Goal: Task Accomplishment & Management: Manage account settings

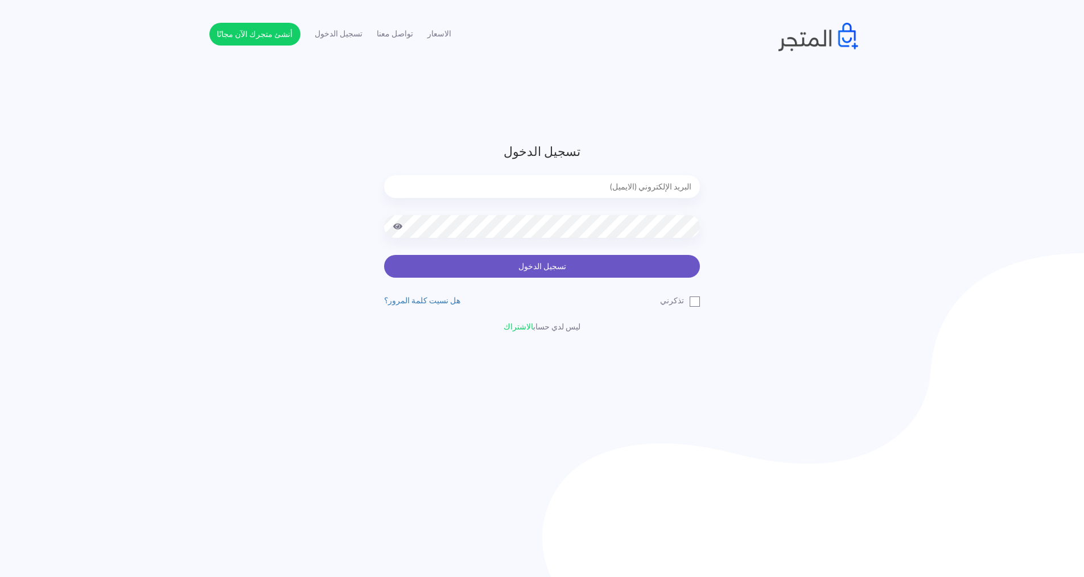
type input "express.laptop@outlook.com"
click at [510, 263] on button "تسجيل الدخول" at bounding box center [542, 266] width 316 height 23
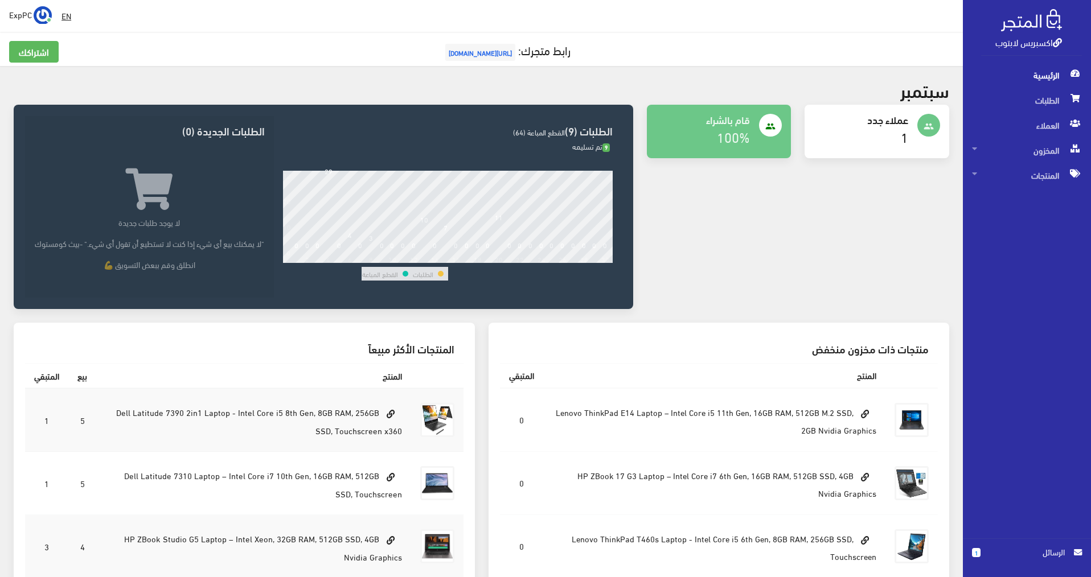
click at [903, 135] on link "1" at bounding box center [903, 136] width 7 height 24
click at [1022, 99] on span "الطلبات" at bounding box center [1027, 100] width 110 height 25
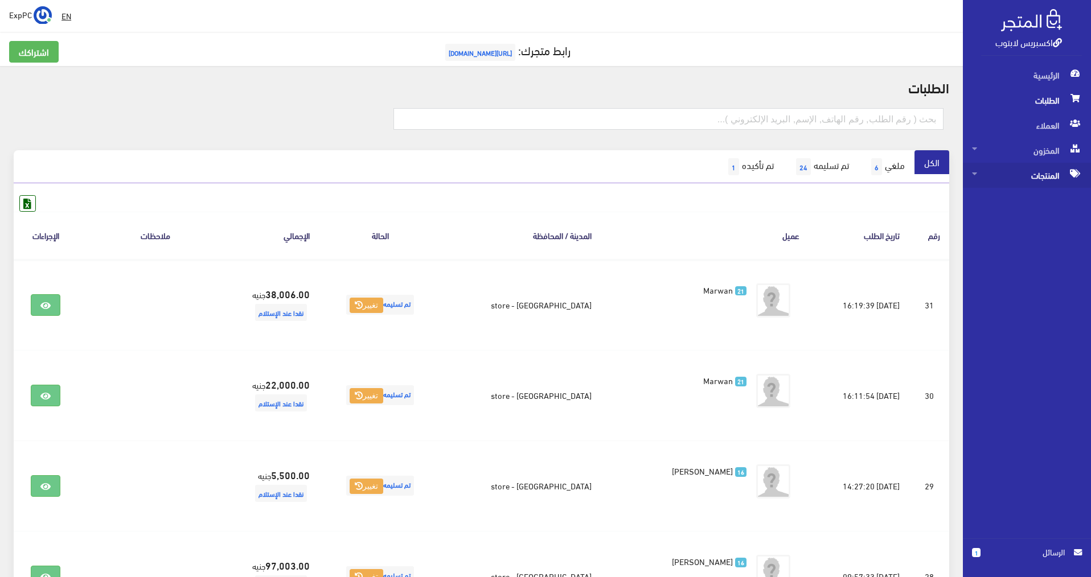
click at [1042, 174] on span "المنتجات" at bounding box center [1027, 175] width 110 height 25
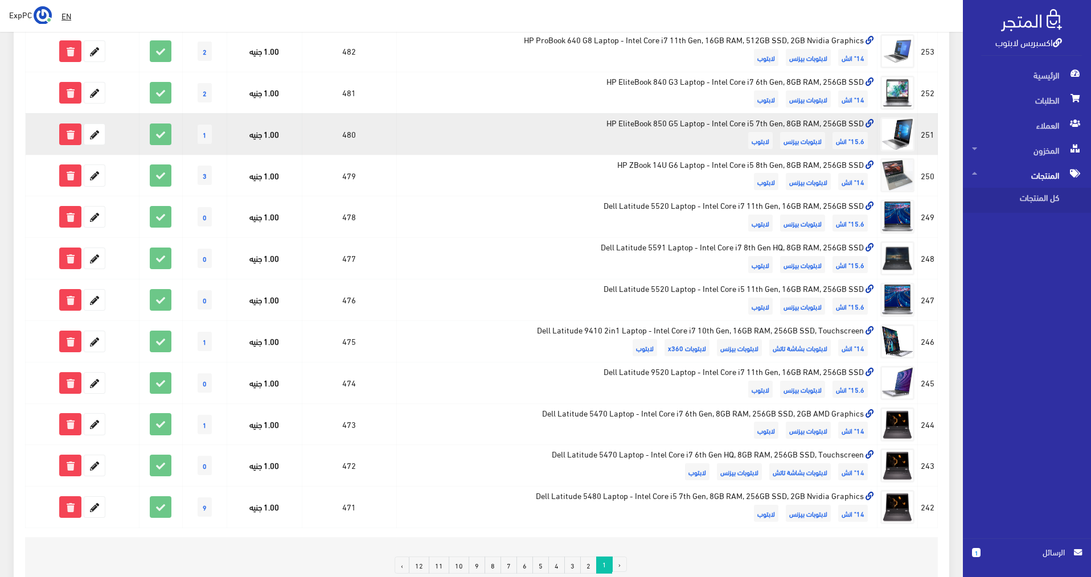
scroll to position [610, 0]
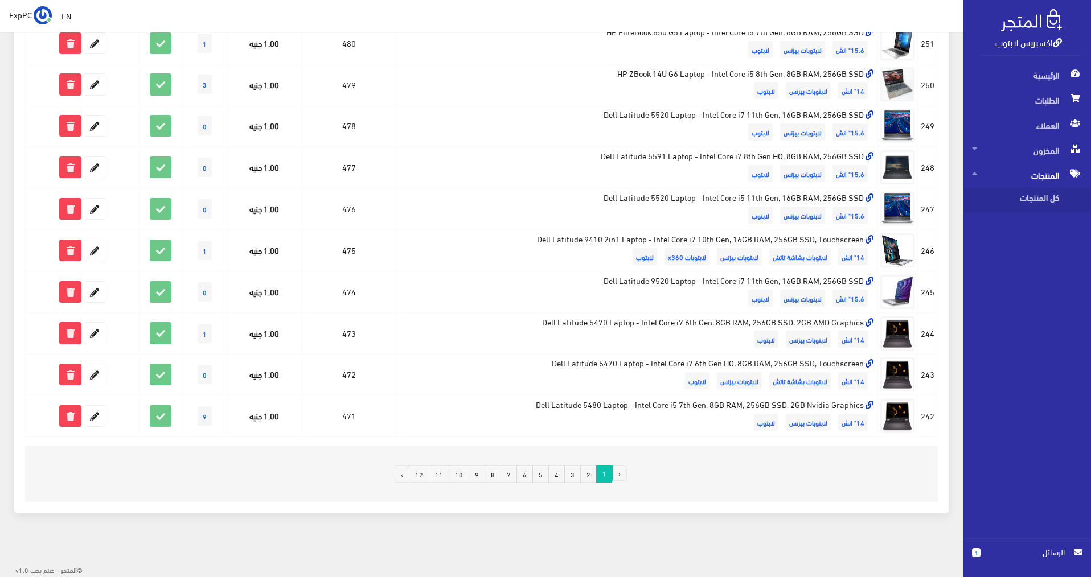
click at [449, 469] on link "11" at bounding box center [439, 474] width 20 height 17
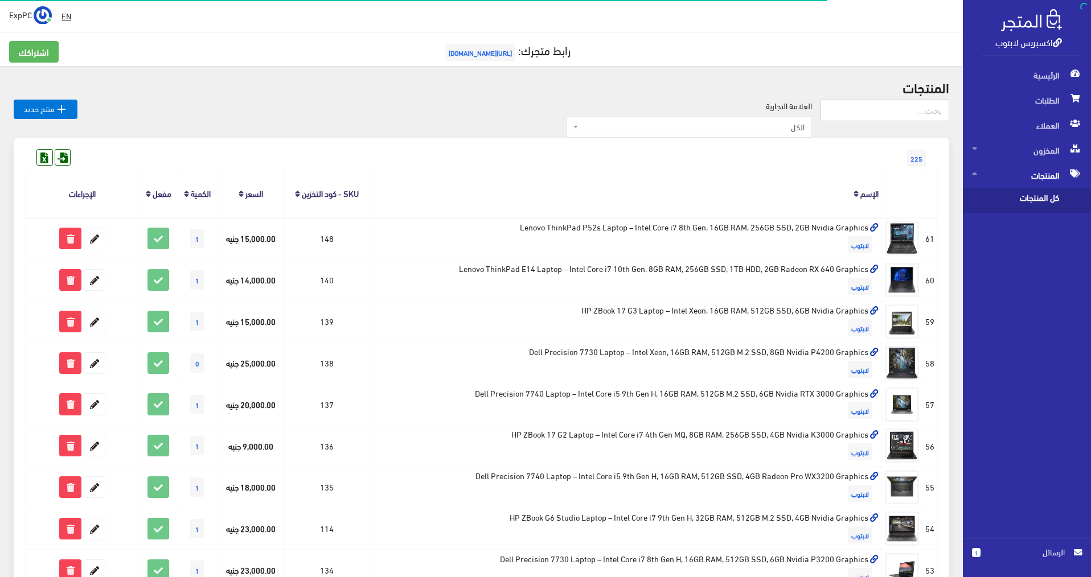
click at [874, 114] on input "text" at bounding box center [884, 111] width 129 height 22
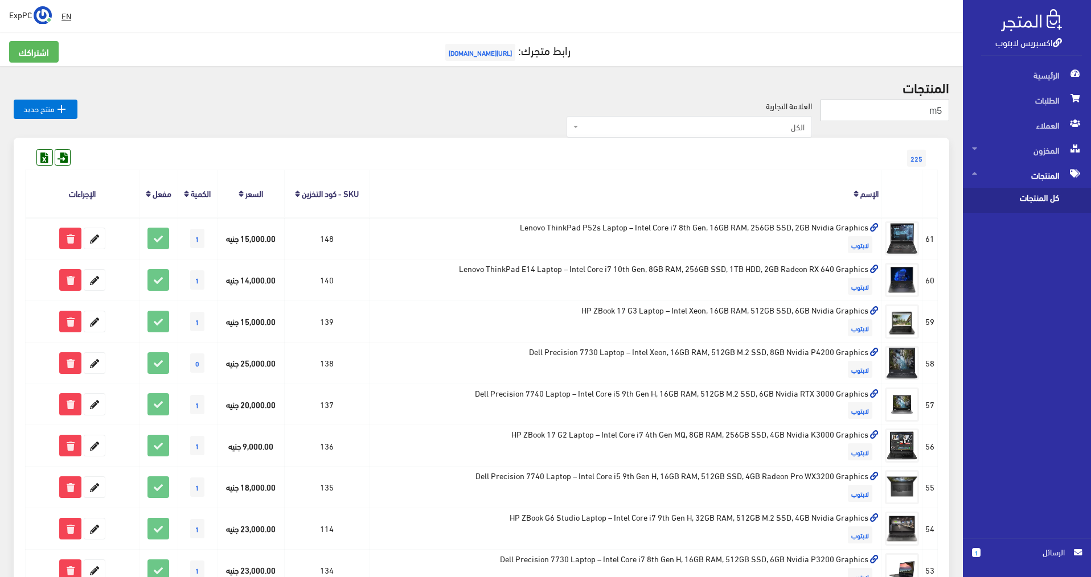
type input "m5"
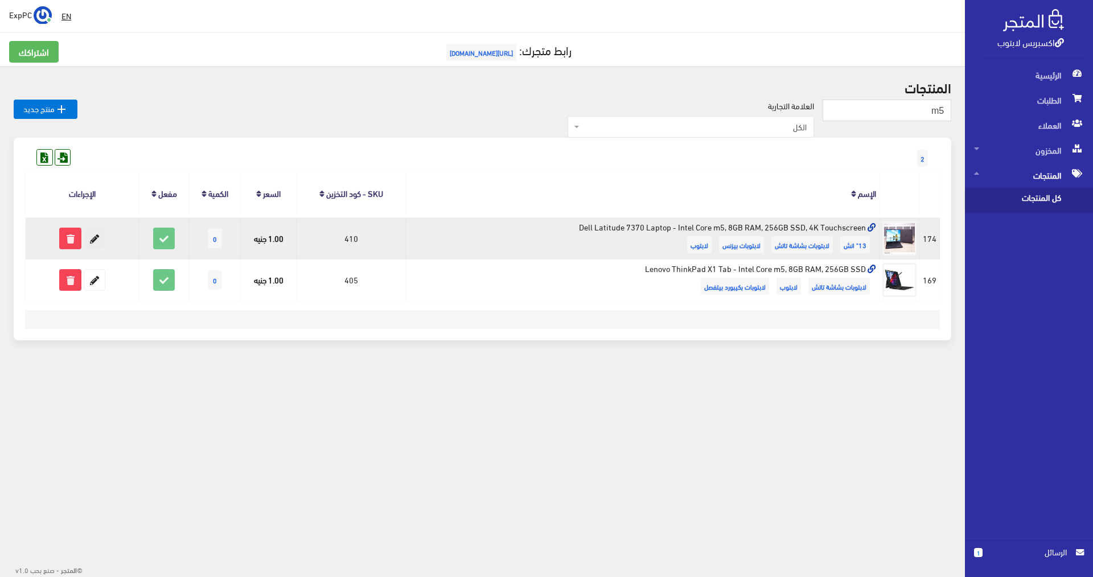
click at [100, 242] on icon at bounding box center [94, 238] width 20 height 20
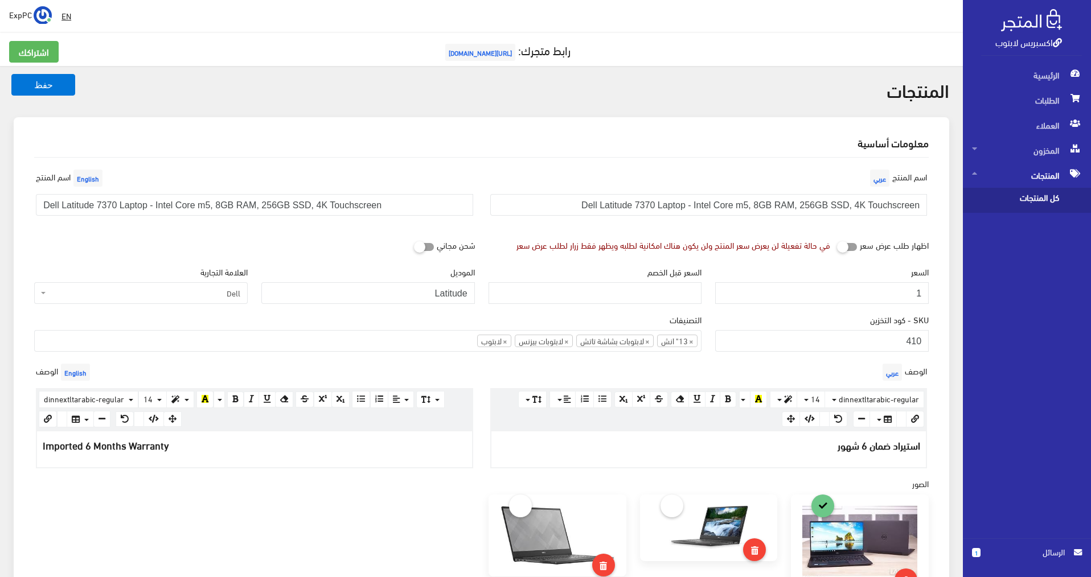
scroll to position [57, 0]
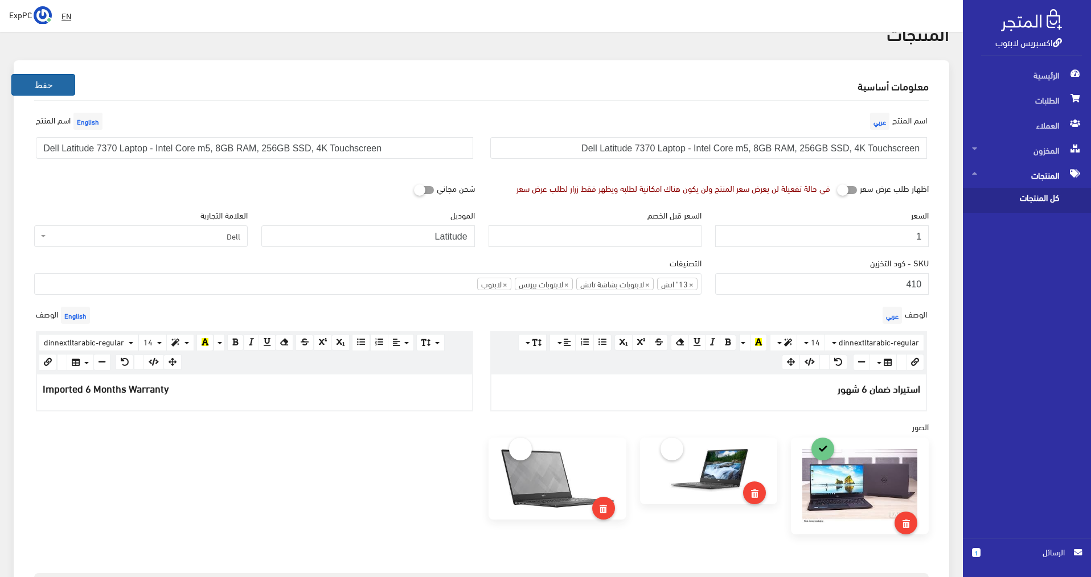
click at [51, 93] on button "حفظ" at bounding box center [43, 85] width 64 height 22
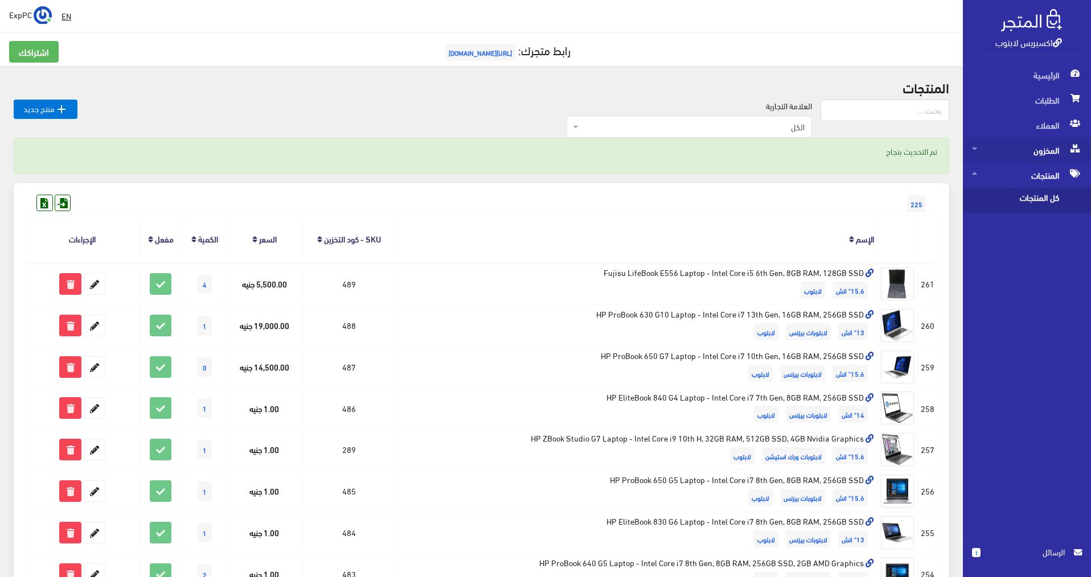
click at [1028, 156] on span "المخزون" at bounding box center [1027, 150] width 110 height 25
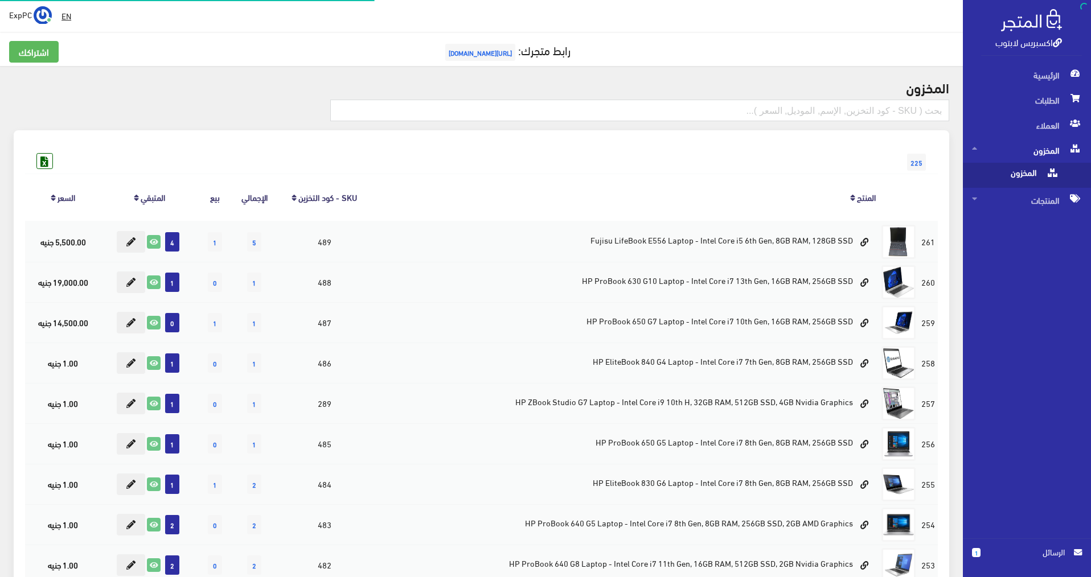
click at [1028, 172] on span "المخزون" at bounding box center [1015, 175] width 87 height 25
click at [824, 118] on input "text" at bounding box center [639, 111] width 619 height 22
type input "m5"
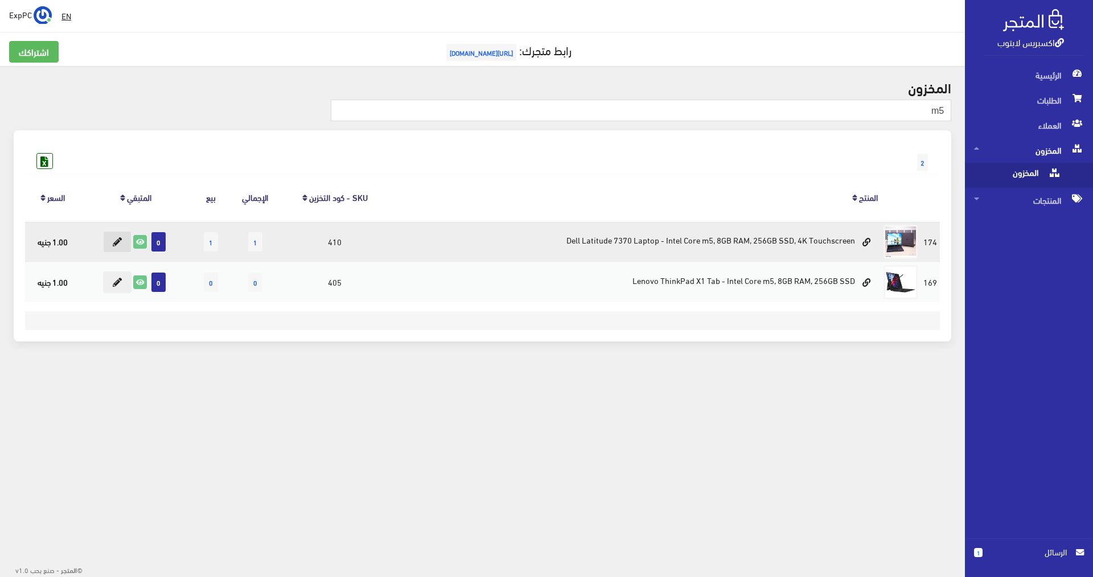
click at [120, 243] on icon at bounding box center [117, 241] width 9 height 9
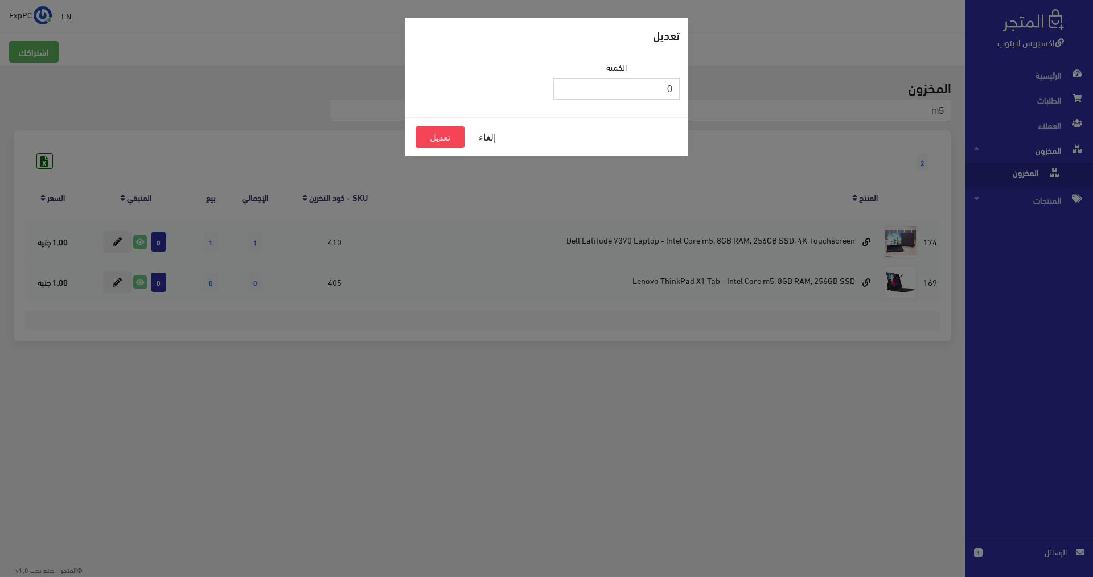
drag, startPoint x: 656, startPoint y: 89, endPoint x: 673, endPoint y: 89, distance: 17.1
click at [673, 89] on input "0" at bounding box center [616, 89] width 126 height 22
type input "1"
click at [445, 139] on button "تعديل" at bounding box center [439, 137] width 49 height 22
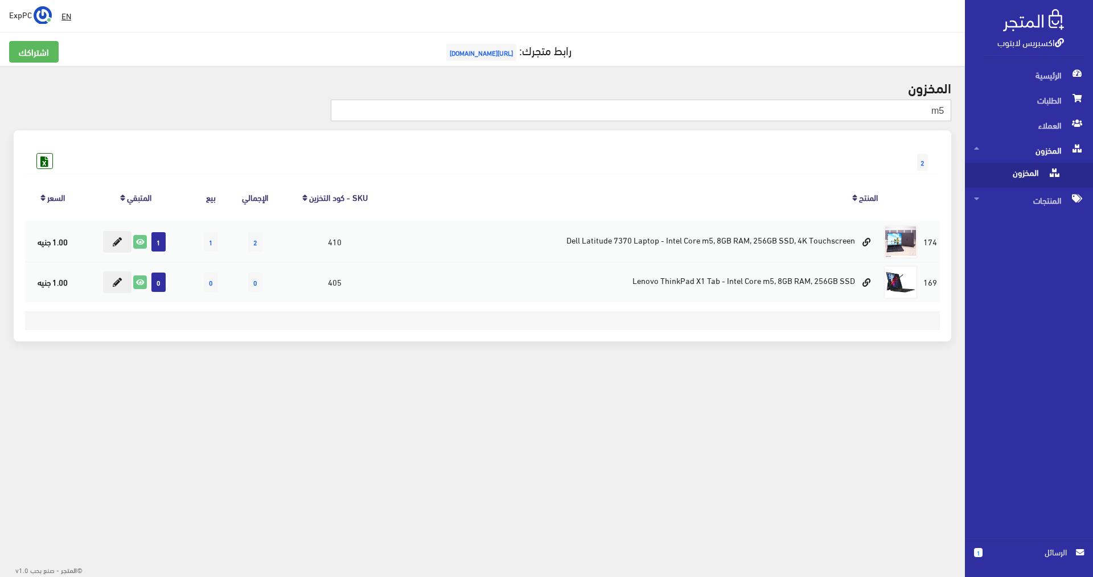
click at [887, 111] on input "m5" at bounding box center [641, 111] width 620 height 22
type input "5470"
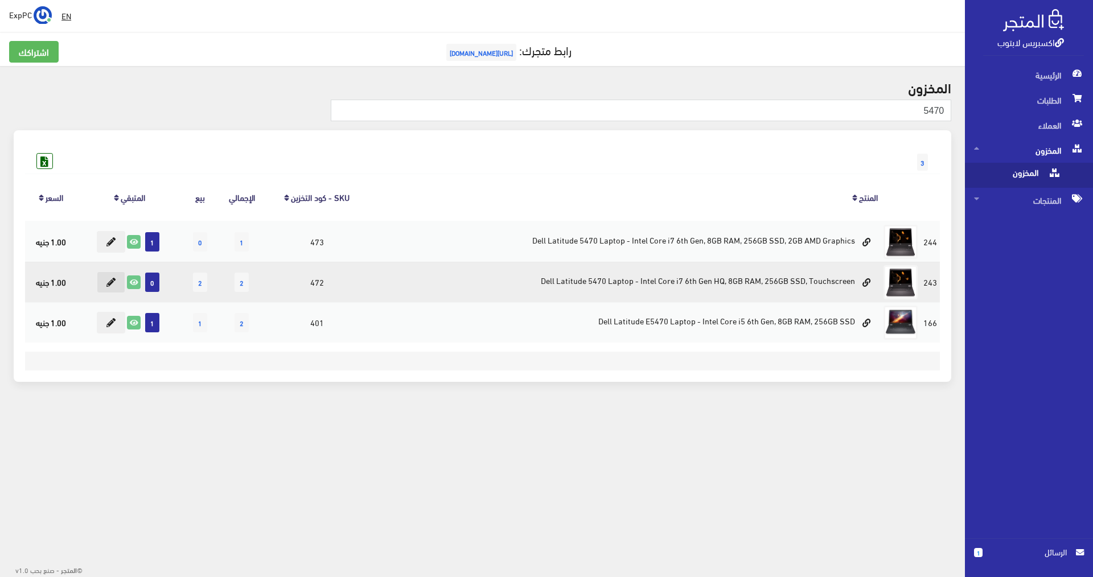
click at [108, 278] on icon at bounding box center [110, 282] width 9 height 9
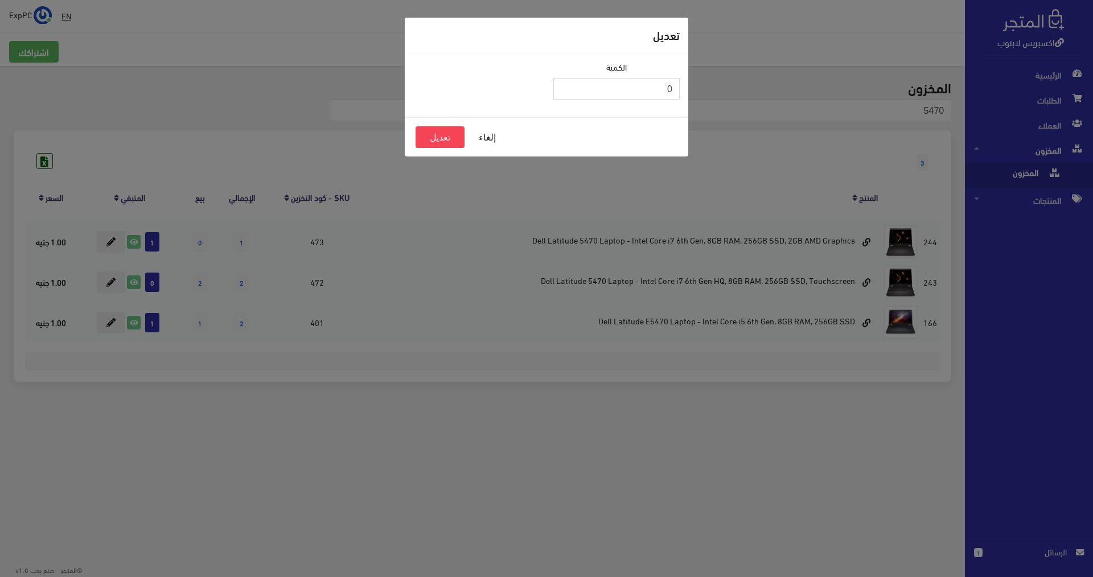
drag, startPoint x: 662, startPoint y: 88, endPoint x: 682, endPoint y: 89, distance: 20.5
click at [682, 89] on div "الكمية 0" at bounding box center [616, 85] width 140 height 48
type input "1"
click at [453, 138] on button "تعديل" at bounding box center [439, 137] width 49 height 22
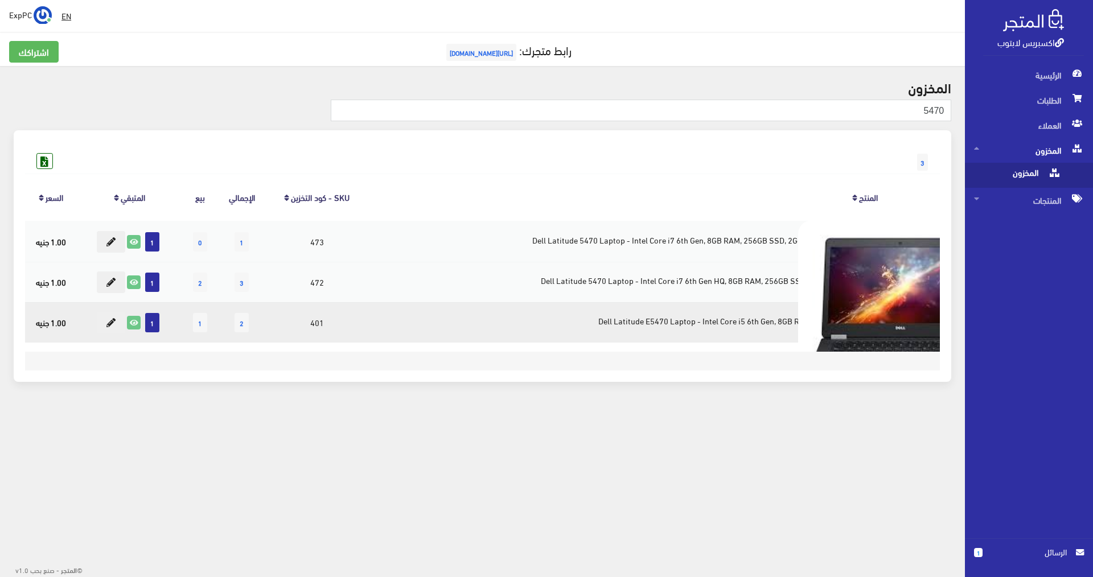
click at [903, 323] on img at bounding box center [900, 322] width 205 height 205
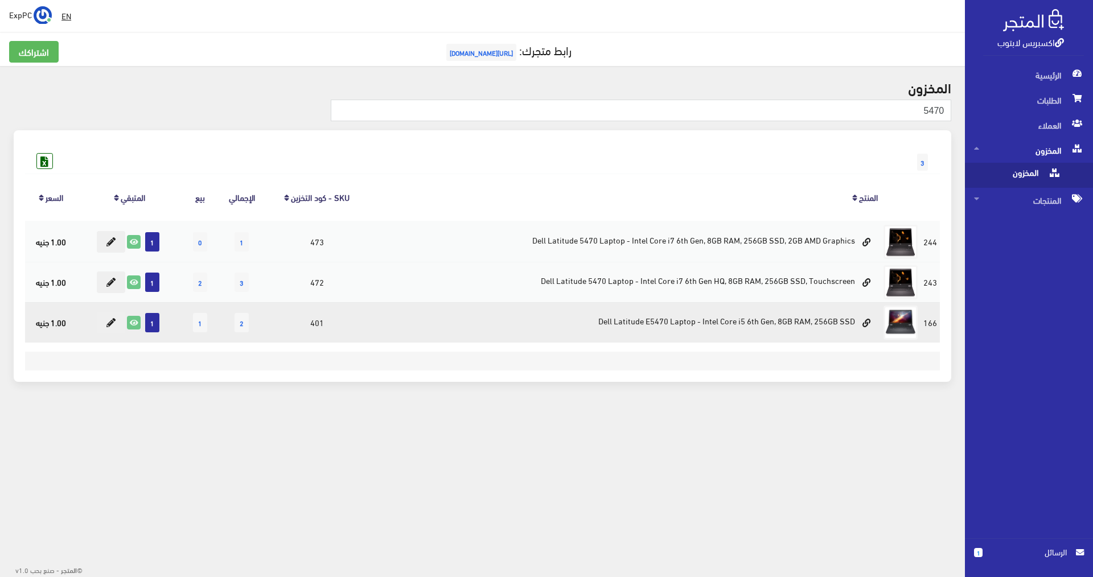
click at [779, 320] on td "Dell Latitude E5470 Laptop - Intel Core i5 6th Gen, 8GB RAM, 256GB SSD" at bounding box center [625, 322] width 512 height 40
click at [132, 321] on icon at bounding box center [133, 322] width 13 height 13
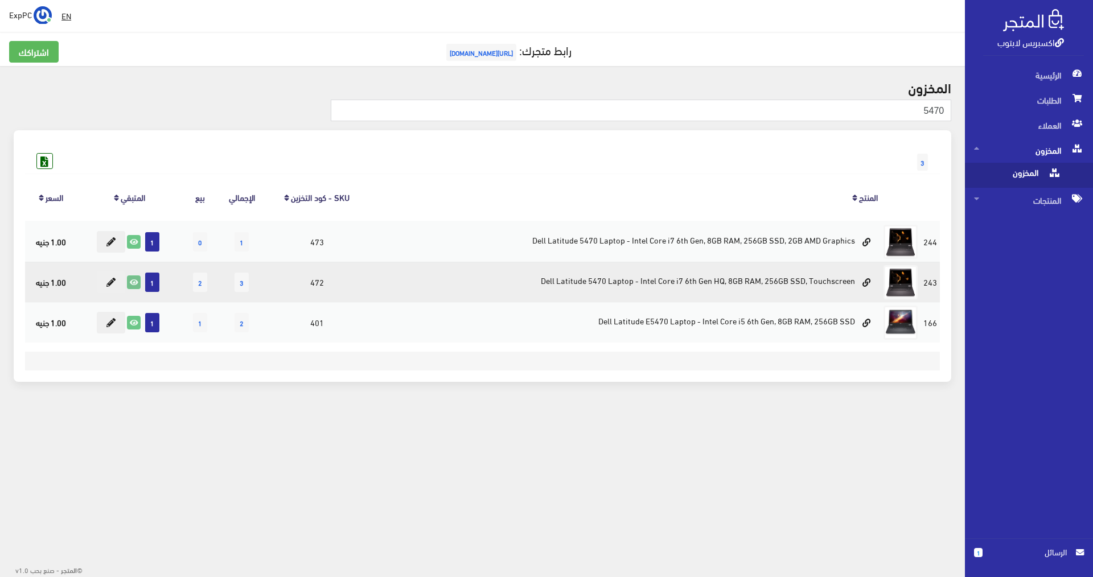
click at [135, 281] on icon at bounding box center [133, 282] width 13 height 13
